Goal: Task Accomplishment & Management: Complete application form

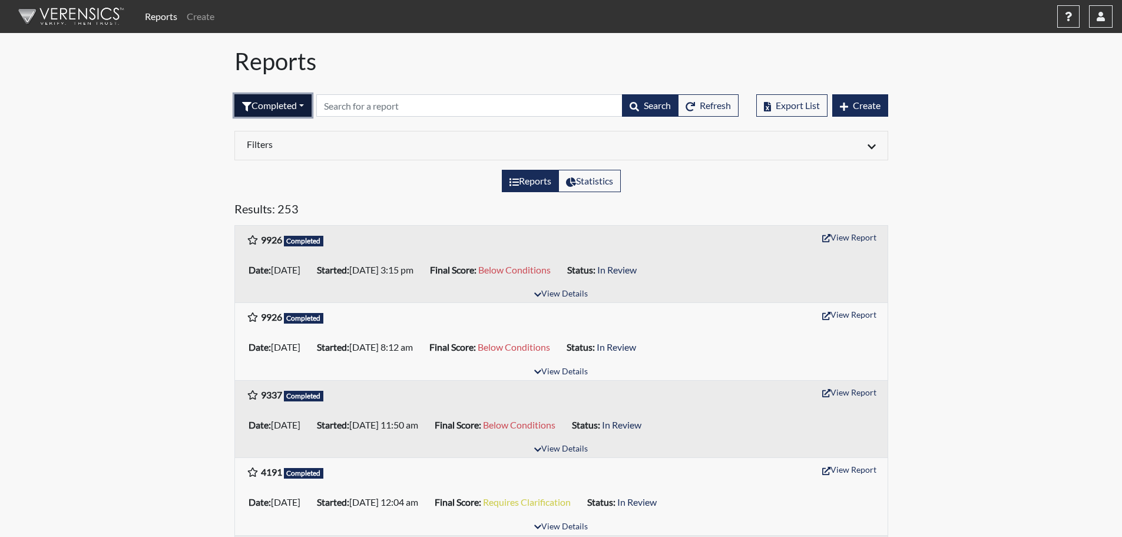
click at [300, 111] on button "Completed" at bounding box center [272, 105] width 77 height 22
click at [274, 170] on button "Sent by email" at bounding box center [281, 170] width 93 height 19
click at [280, 98] on button "Completed" at bounding box center [272, 105] width 77 height 22
click at [283, 165] on button "Sent by email" at bounding box center [281, 170] width 93 height 19
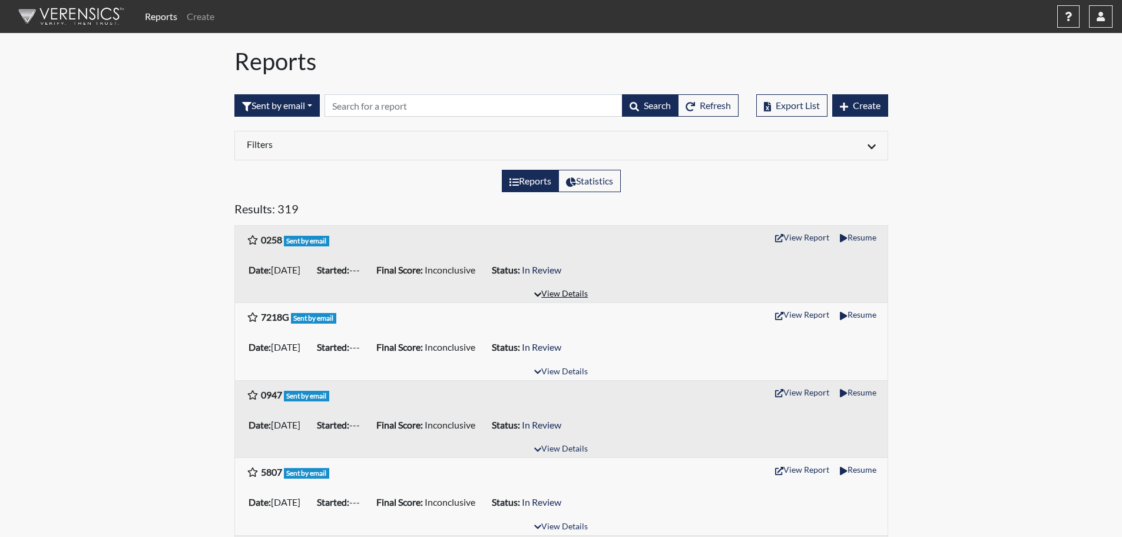
click at [561, 295] on button "View Details" at bounding box center [561, 294] width 64 height 16
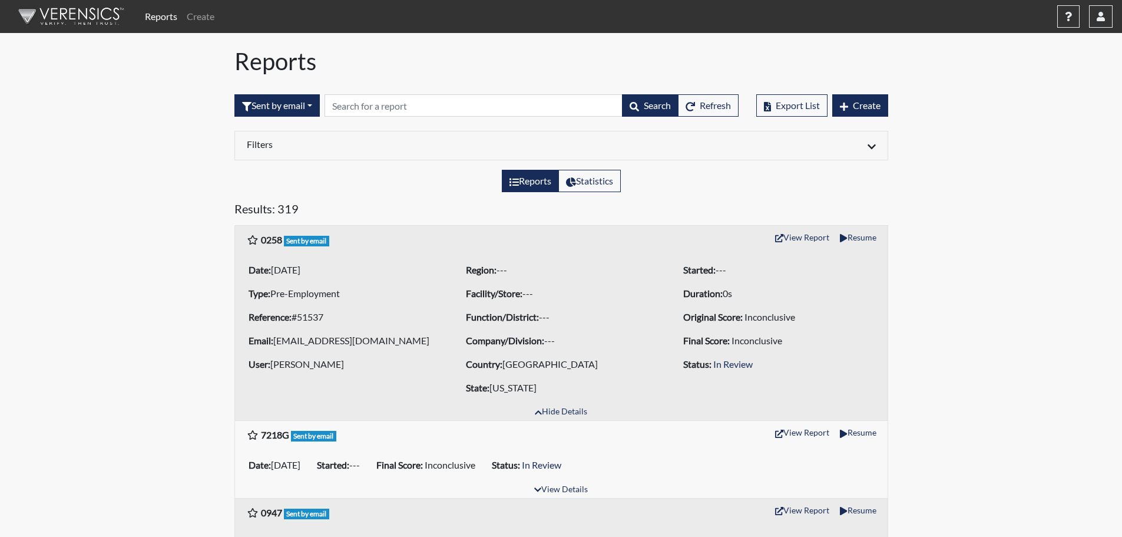
click at [263, 242] on b "0258" at bounding box center [271, 239] width 21 height 11
drag, startPoint x: 400, startPoint y: 340, endPoint x: 277, endPoint y: 339, distance: 123.1
click at [277, 339] on li "Email: fjulio.gonzalez91@gmail.com" at bounding box center [344, 340] width 200 height 19
copy li "fjulio.gonzalez91@gmail.com"
click at [872, 101] on span "Create" at bounding box center [867, 105] width 28 height 11
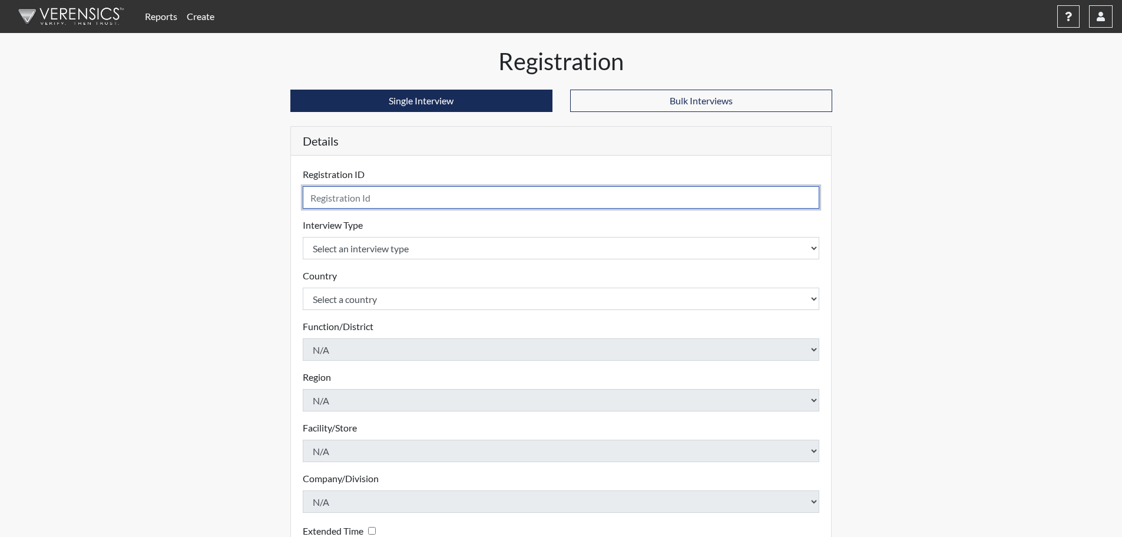
drag, startPoint x: 350, startPoint y: 195, endPoint x: 355, endPoint y: 183, distance: 12.9
click at [355, 183] on div "Registration ID Please provide a registration ID." at bounding box center [561, 187] width 517 height 41
type input "0258"
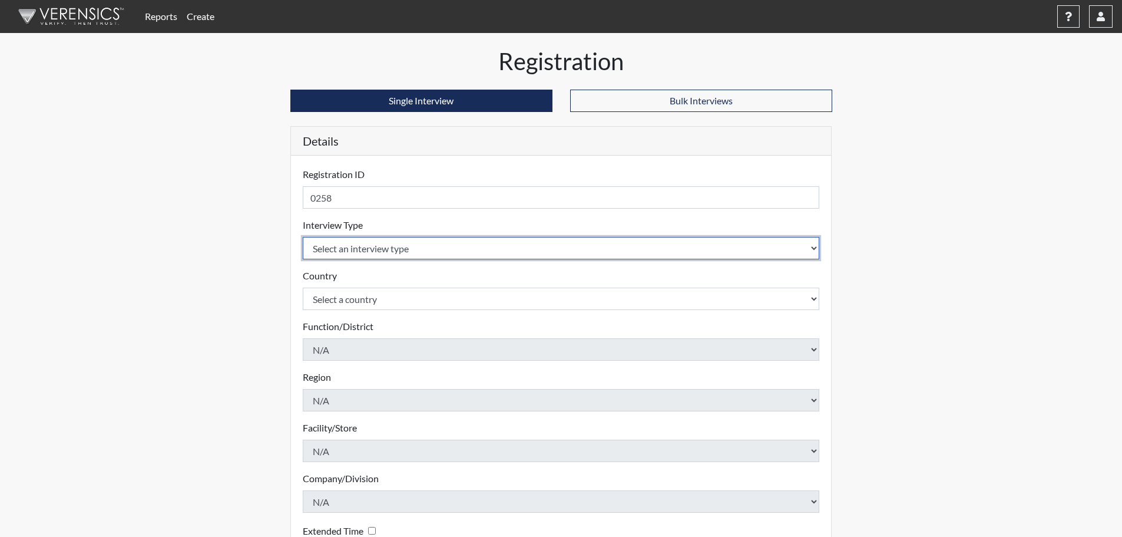
click at [339, 259] on body "Reports Create Help Center × Verensics Best Practices How to successfully use t…" at bounding box center [561, 268] width 1122 height 537
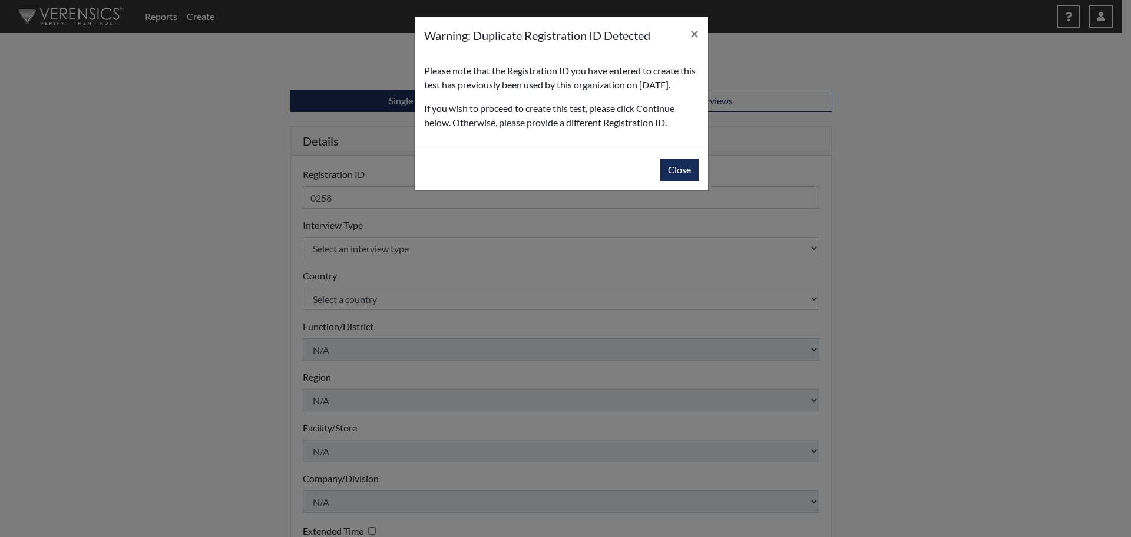
click at [351, 269] on div "Warning: Duplicate Registration ID Detected × Please note that the Registration…" at bounding box center [565, 268] width 1131 height 537
click at [687, 178] on button "Close" at bounding box center [679, 169] width 38 height 22
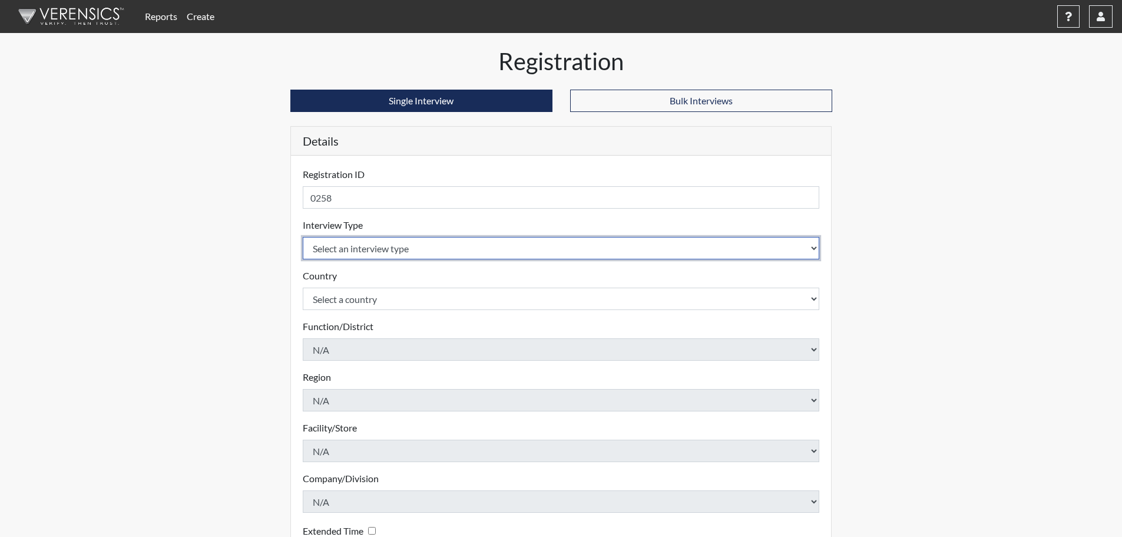
click at [436, 251] on select "Select an interview type Pre-Employment" at bounding box center [561, 248] width 517 height 22
select select "c2470aee-a530-11ea-a930-026c882af335"
click at [303, 237] on select "Select an interview type Pre-Employment" at bounding box center [561, 248] width 517 height 22
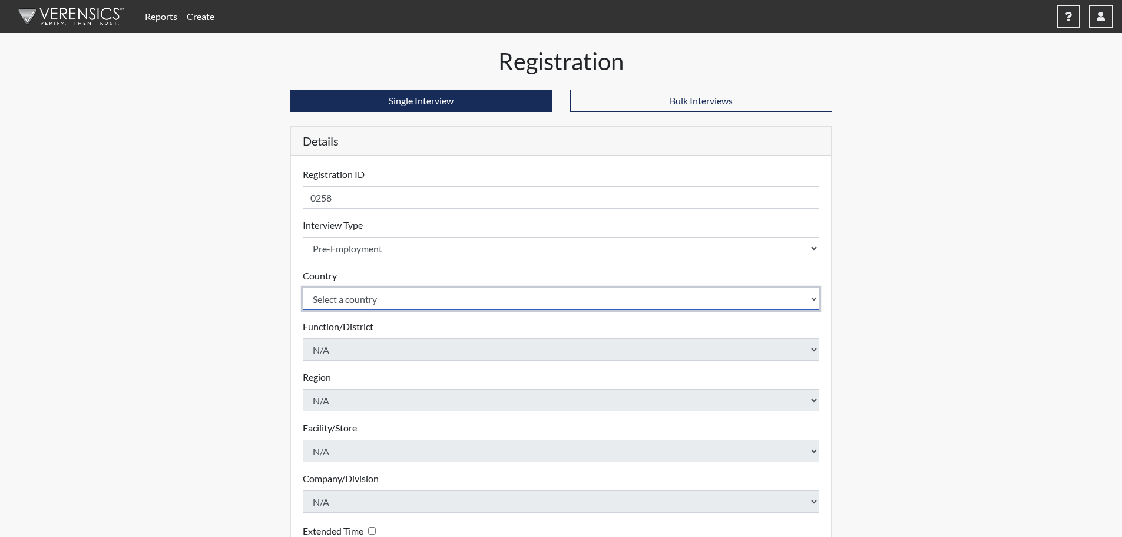
click at [386, 296] on select "Select a country United States Mexico" at bounding box center [561, 298] width 517 height 22
select select "united-states-of-america"
click at [303, 287] on select "Select a country United States Mexico" at bounding box center [561, 298] width 517 height 22
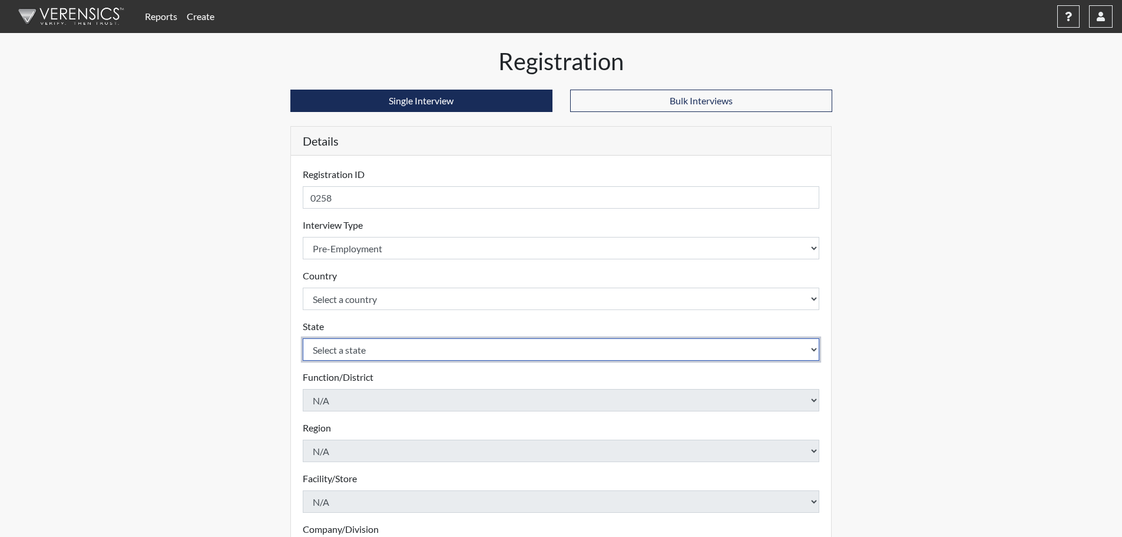
click at [345, 347] on select "Select a state Alabama Alaska Arizona Arkansas California Colorado Connecticut …" at bounding box center [561, 349] width 517 height 22
select select "CT"
click at [303, 338] on select "Select a state Alabama Alaska Arizona Arkansas California Colorado Connecticut …" at bounding box center [561, 349] width 517 height 22
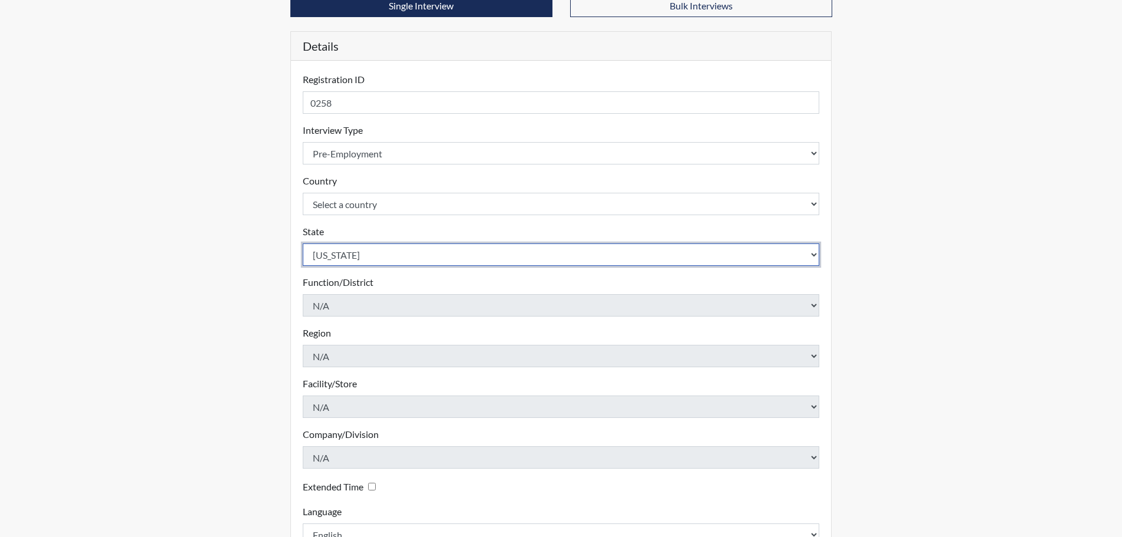
scroll to position [177, 0]
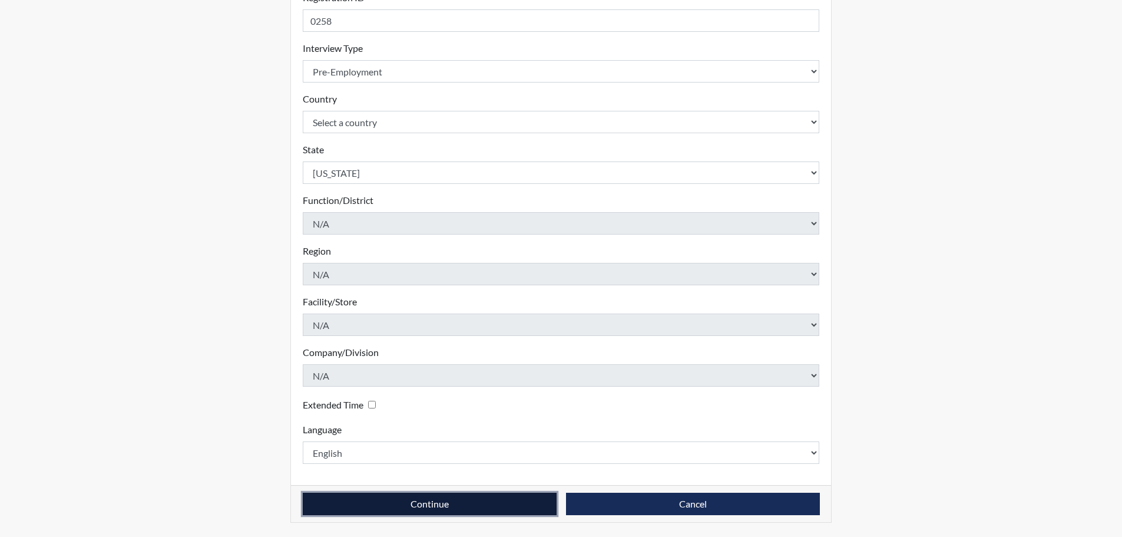
click at [466, 502] on button "Continue" at bounding box center [430, 503] width 254 height 22
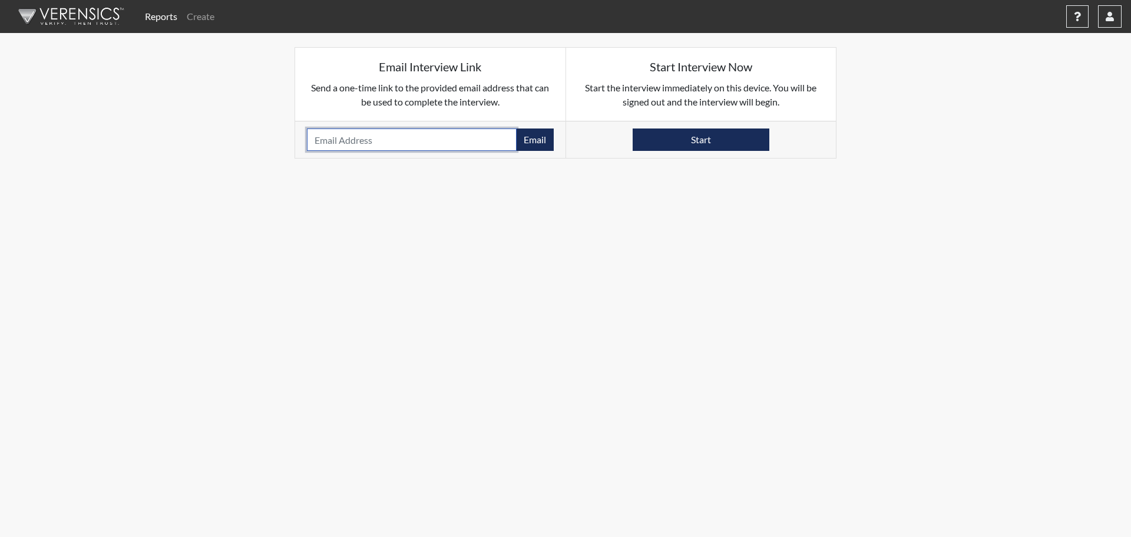
click at [365, 137] on input "email" at bounding box center [412, 139] width 210 height 22
paste input "fjulio.gonzalez91@gmail.com"
type input "fjulio.gonzalez91@gmail.com"
click at [540, 145] on button "Email" at bounding box center [535, 139] width 38 height 22
